Goal: Task Accomplishment & Management: Manage account settings

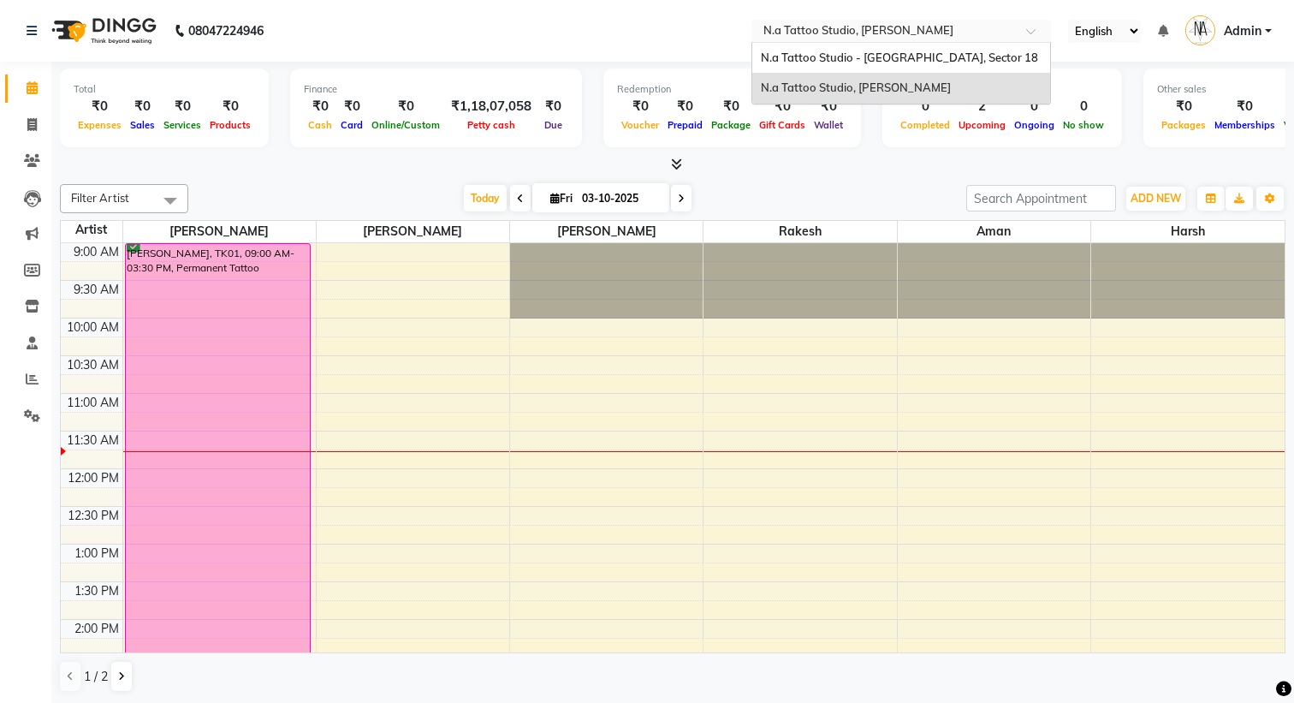
click at [843, 31] on input "text" at bounding box center [884, 32] width 248 height 17
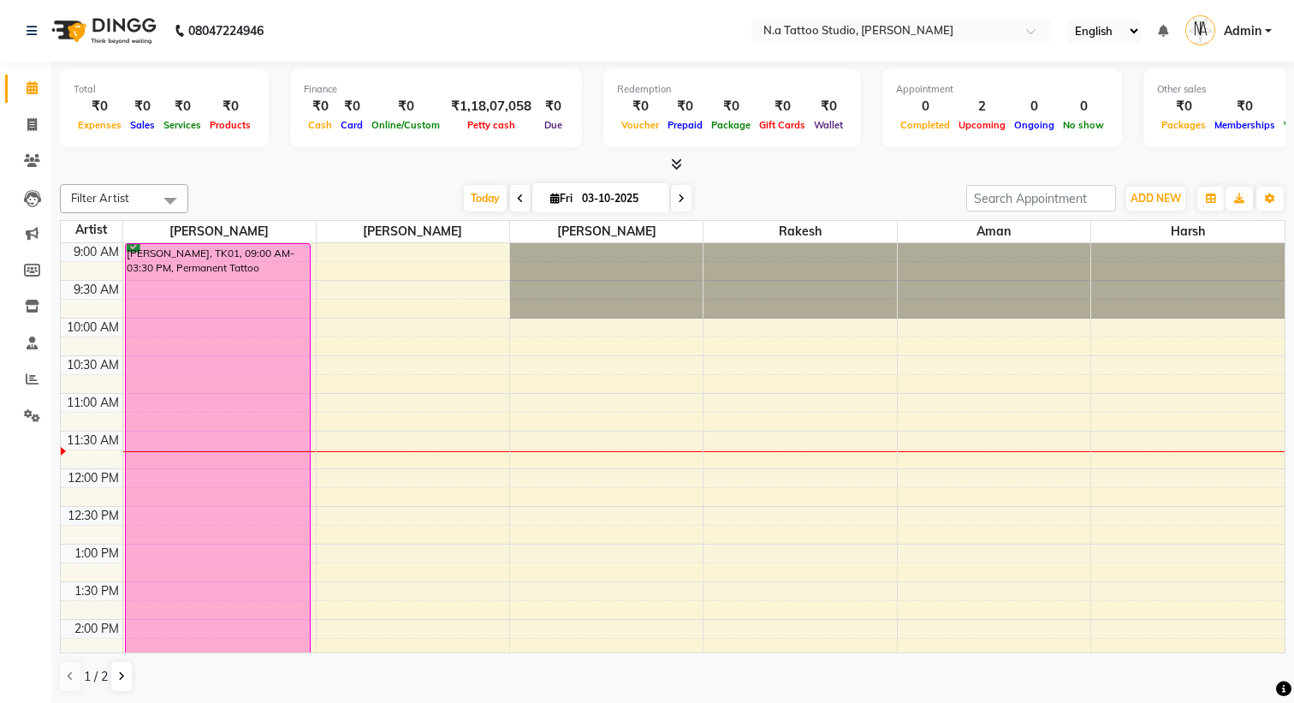
click at [722, 19] on nav "08047224946 Select Location × N.a Tattoo Studio, Karol Bagh English ENGLISH Esp…" at bounding box center [647, 31] width 1294 height 62
click at [602, 191] on input "03-10-2025" at bounding box center [620, 199] width 86 height 26
select select "10"
select select "2025"
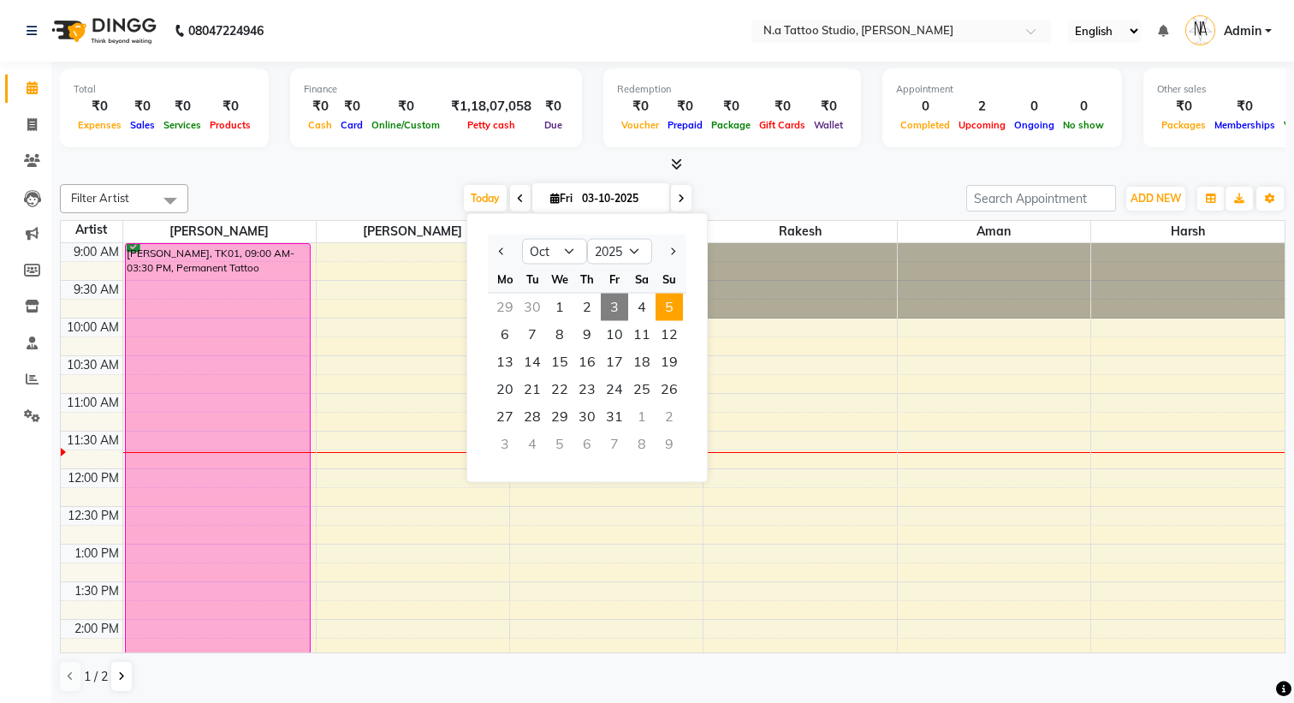
click at [670, 309] on span "5" at bounding box center [669, 307] width 27 height 27
type input "05-10-2025"
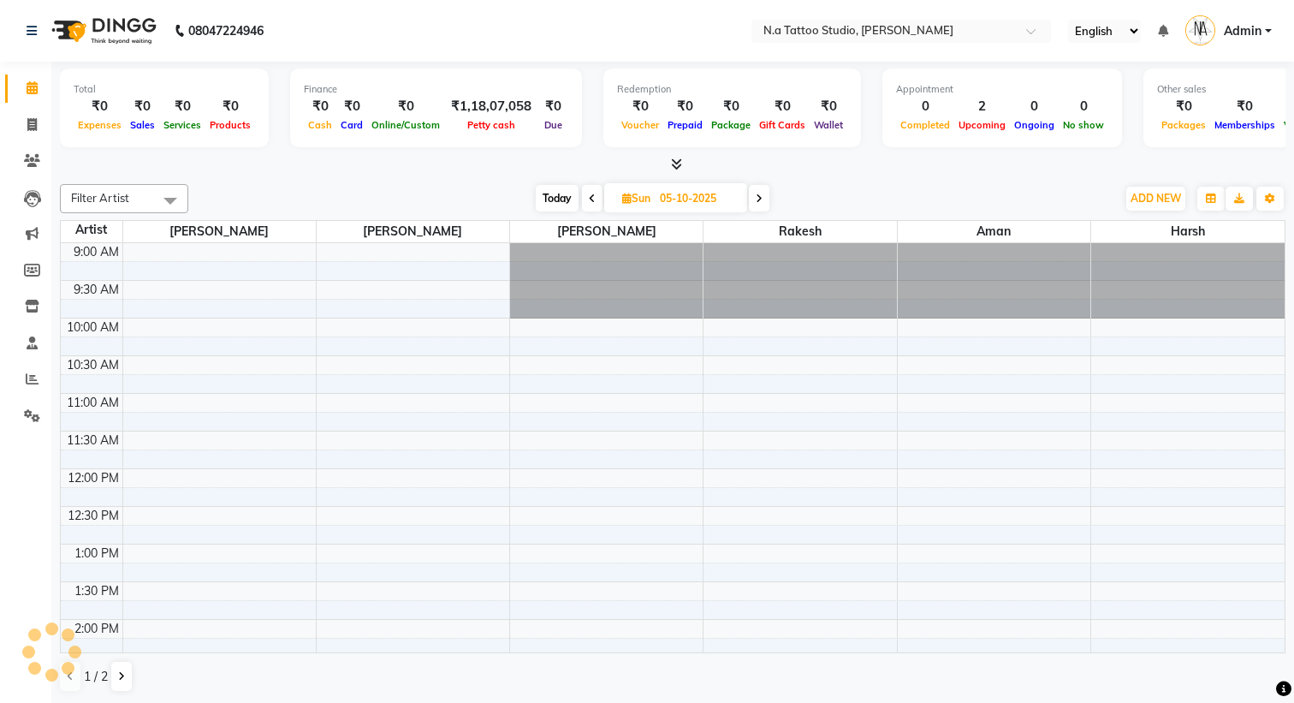
scroll to position [151, 0]
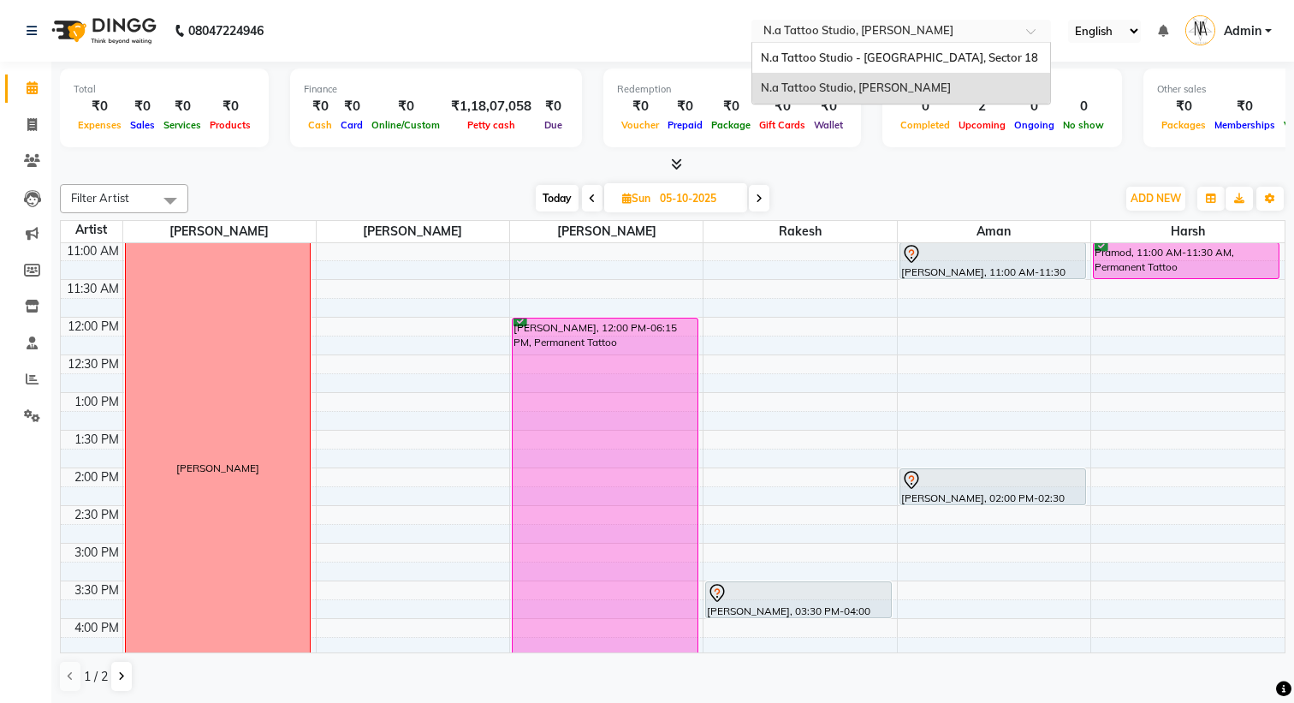
click at [869, 28] on input "text" at bounding box center [884, 32] width 248 height 17
click at [872, 57] on span "N.a Tattoo Studio - [GEOGRAPHIC_DATA], Sector 18" at bounding box center [899, 57] width 277 height 14
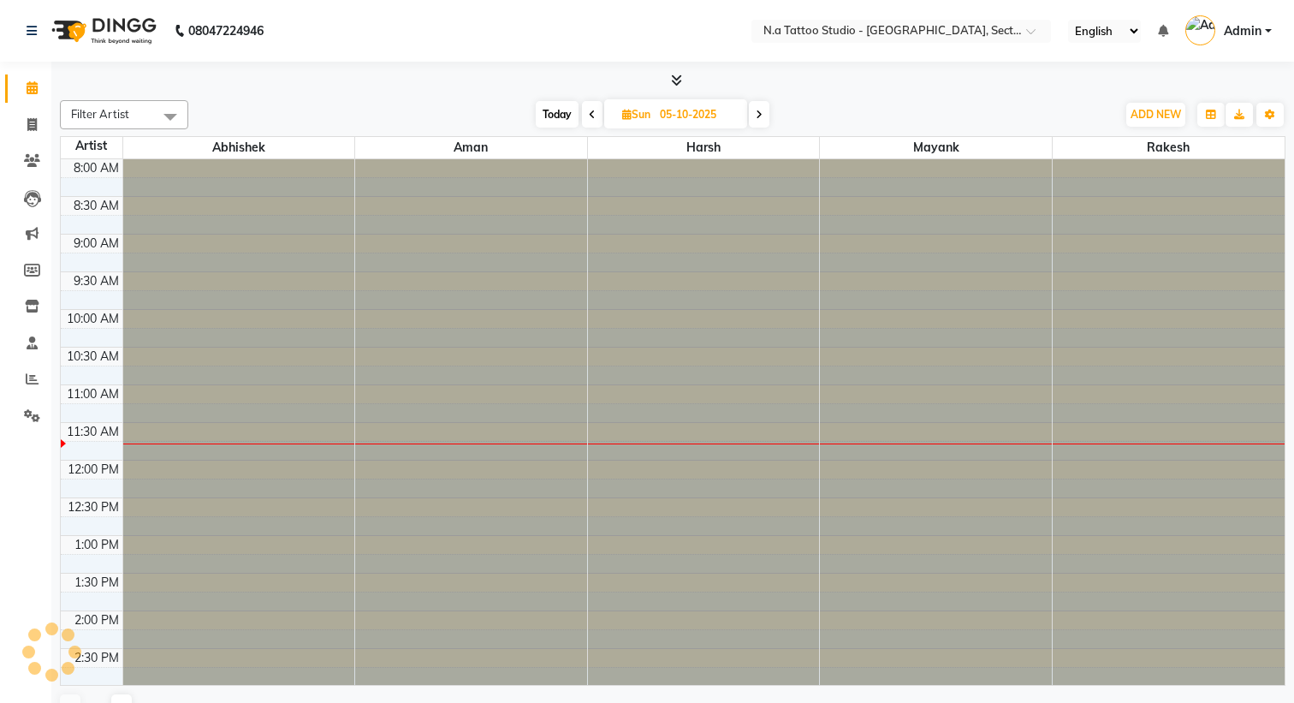
select select "en"
